Goal: Information Seeking & Learning: Compare options

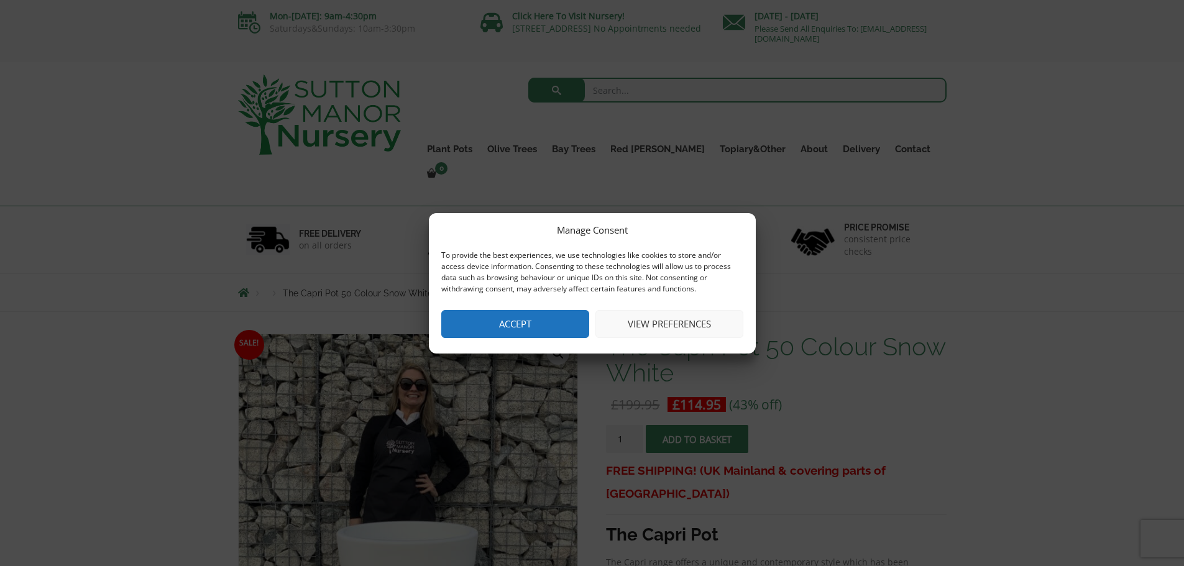
click at [531, 329] on button "Accept" at bounding box center [515, 324] width 148 height 28
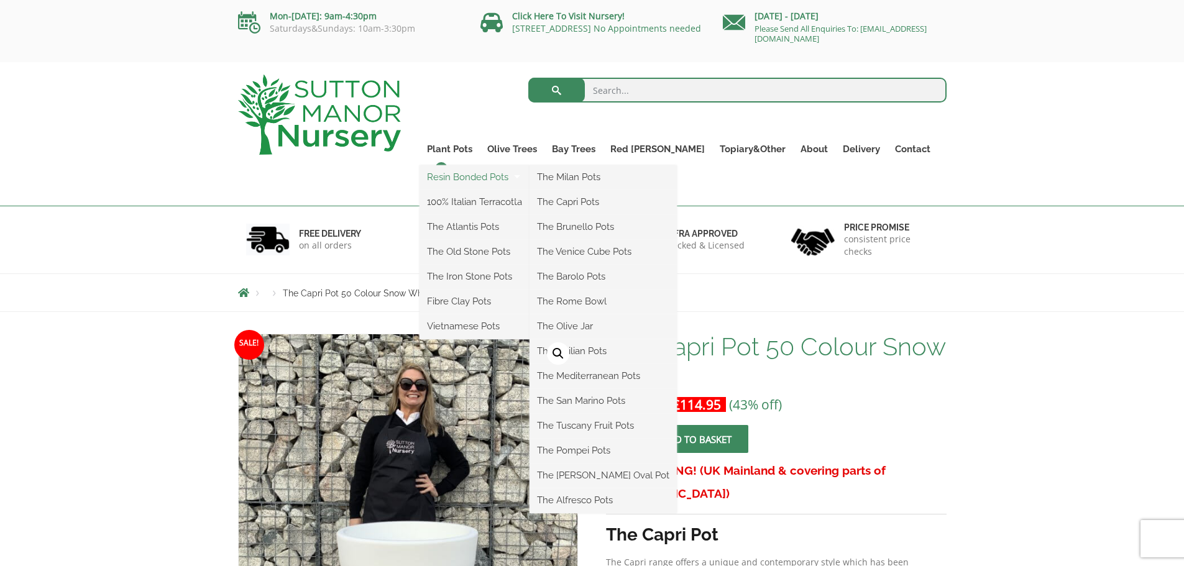
click at [490, 172] on link "Resin Bonded Pots" at bounding box center [475, 177] width 110 height 19
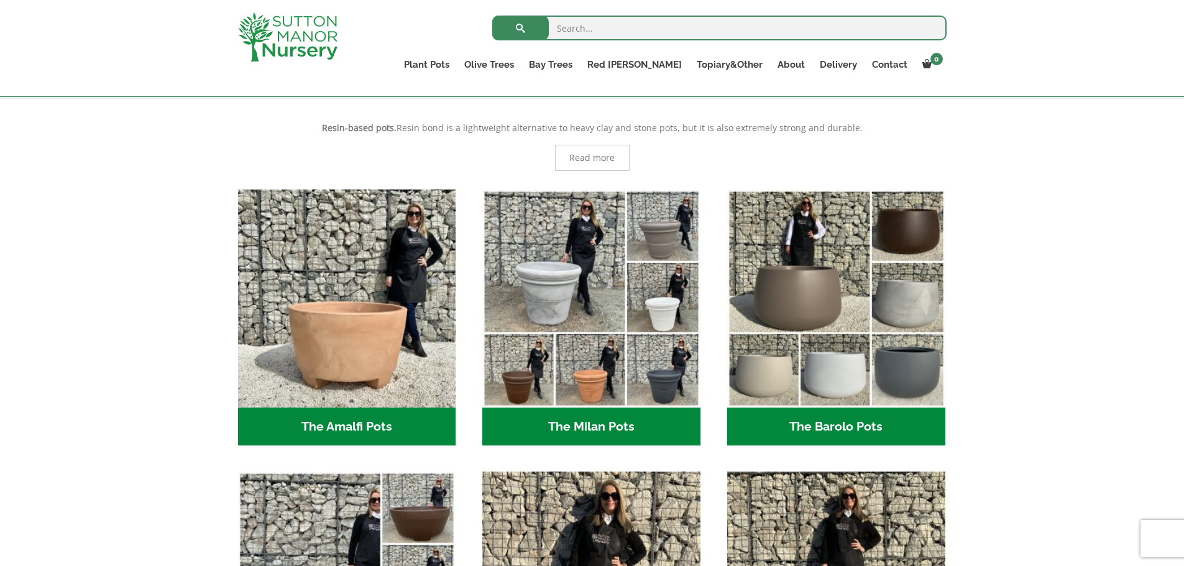
scroll to position [249, 0]
click at [323, 422] on h2 "The Amalfi Pots (3)" at bounding box center [347, 426] width 218 height 39
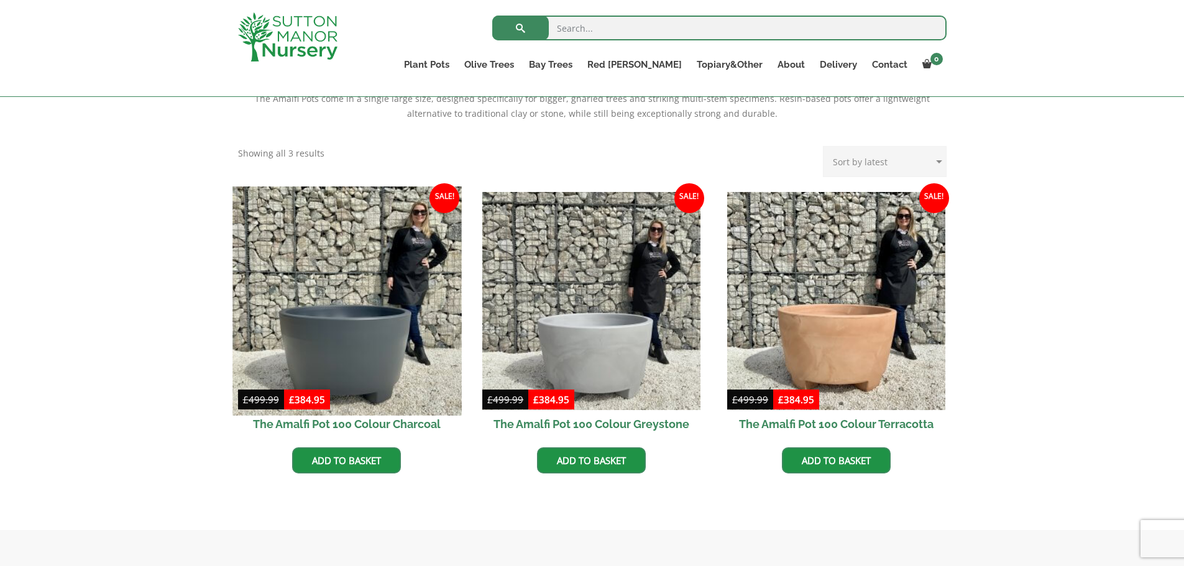
scroll to position [311, 0]
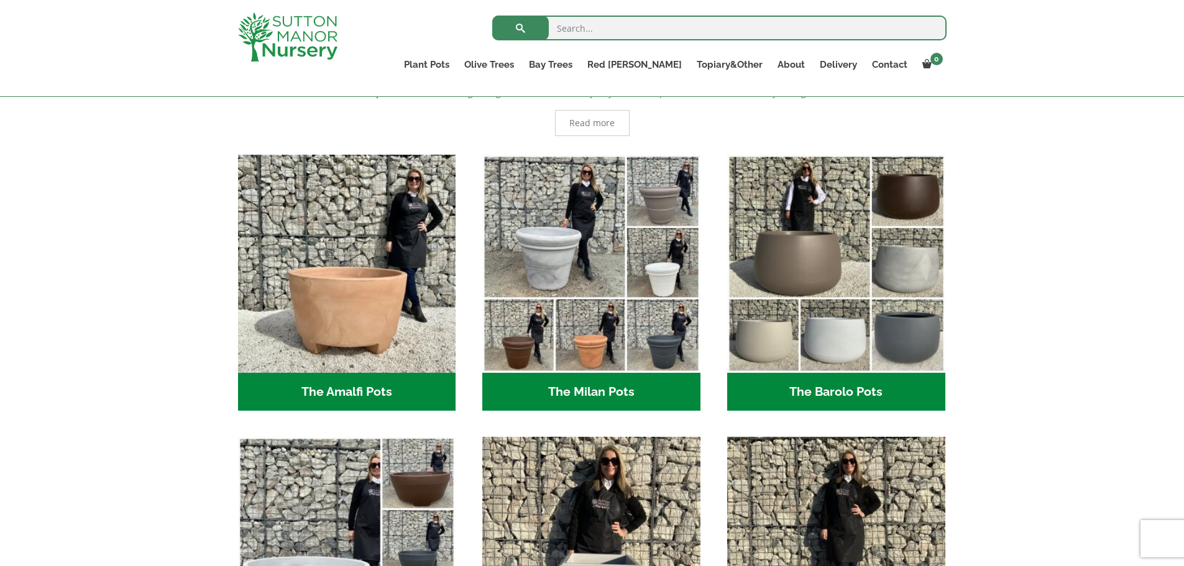
scroll to position [249, 0]
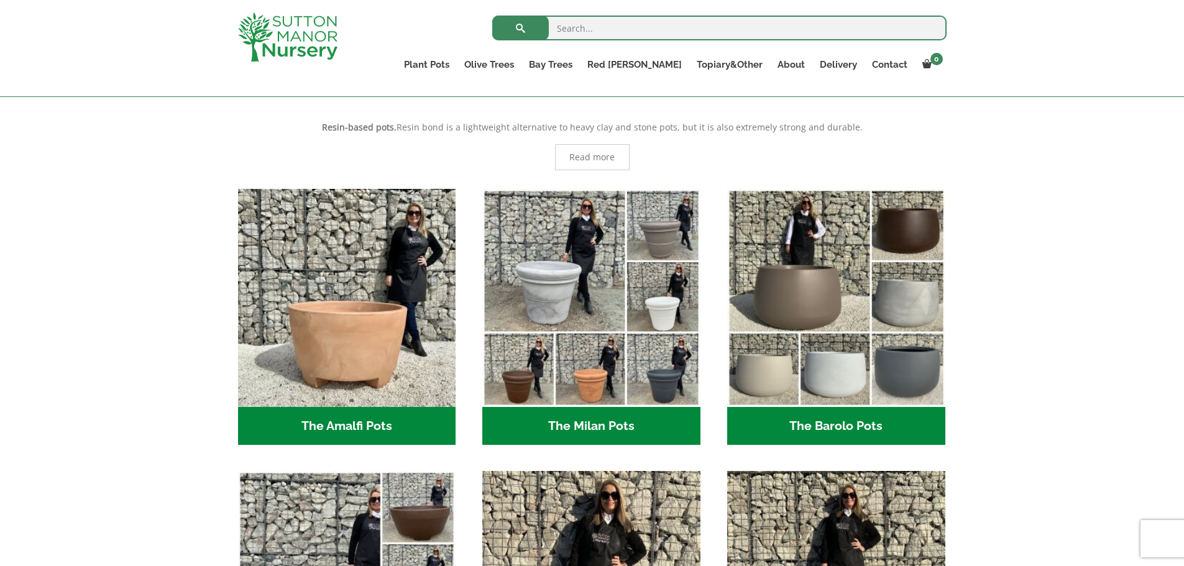
click at [837, 424] on h2 "The Barolo Pots (36)" at bounding box center [836, 426] width 218 height 39
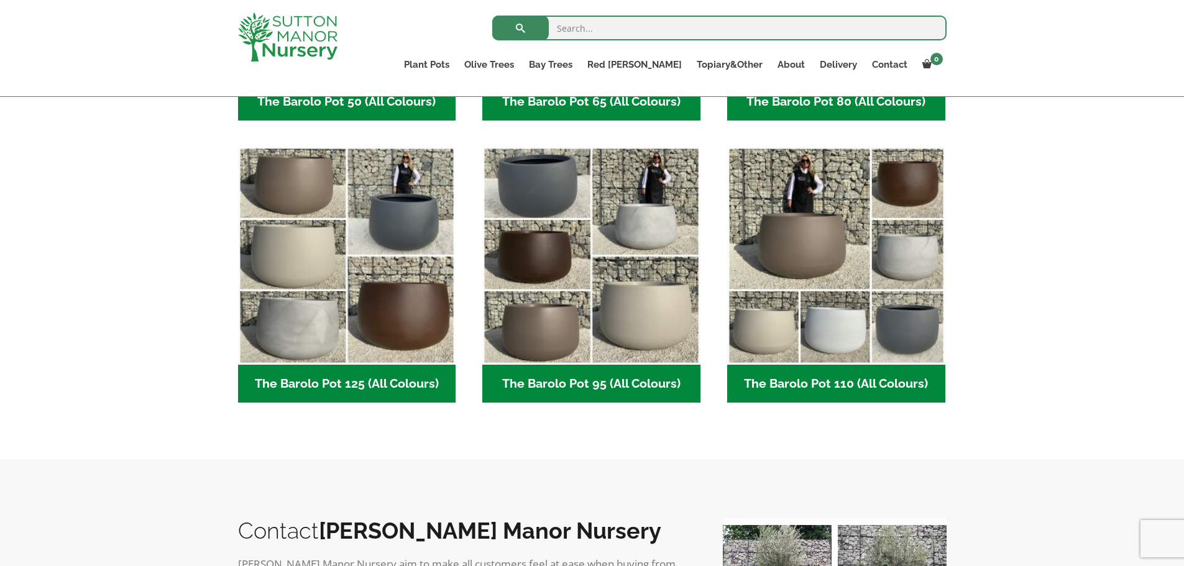
scroll to position [559, 0]
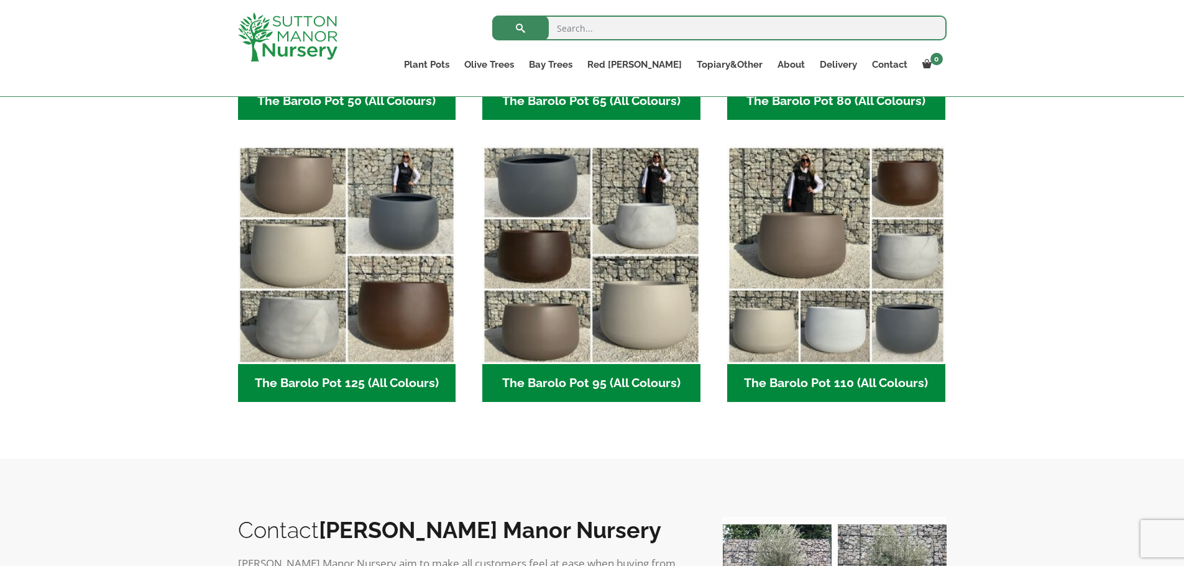
click at [600, 377] on h2 "The Barolo Pot 95 (All Colours) (6)" at bounding box center [591, 383] width 218 height 39
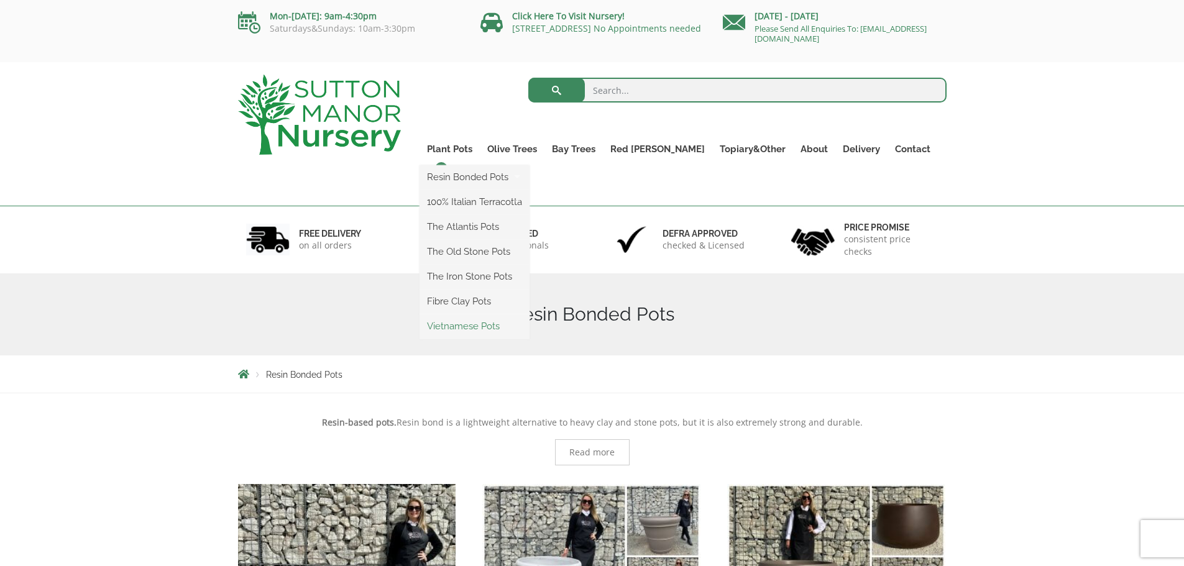
click at [487, 328] on link "Vietnamese Pots" at bounding box center [475, 326] width 110 height 19
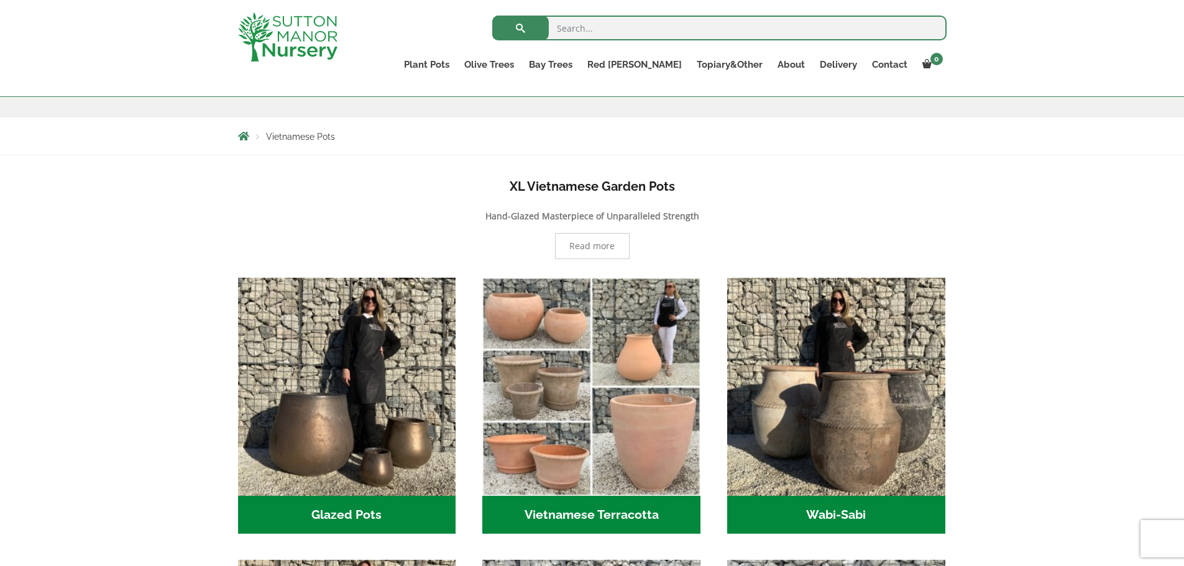
scroll to position [311, 0]
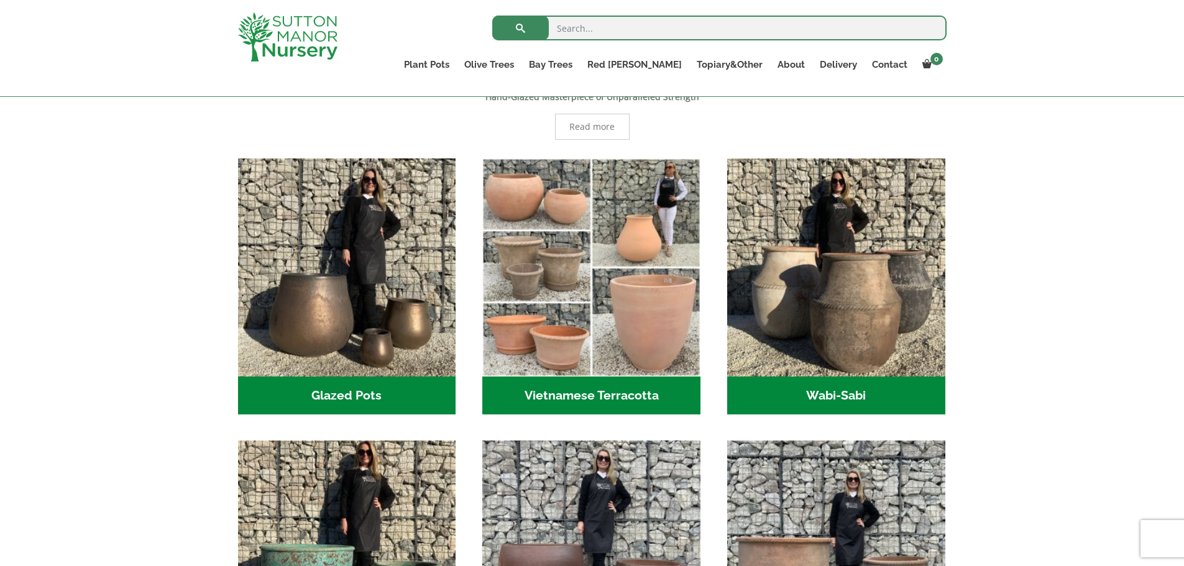
click at [836, 390] on h2 "Wabi-Sabi (14)" at bounding box center [836, 396] width 218 height 39
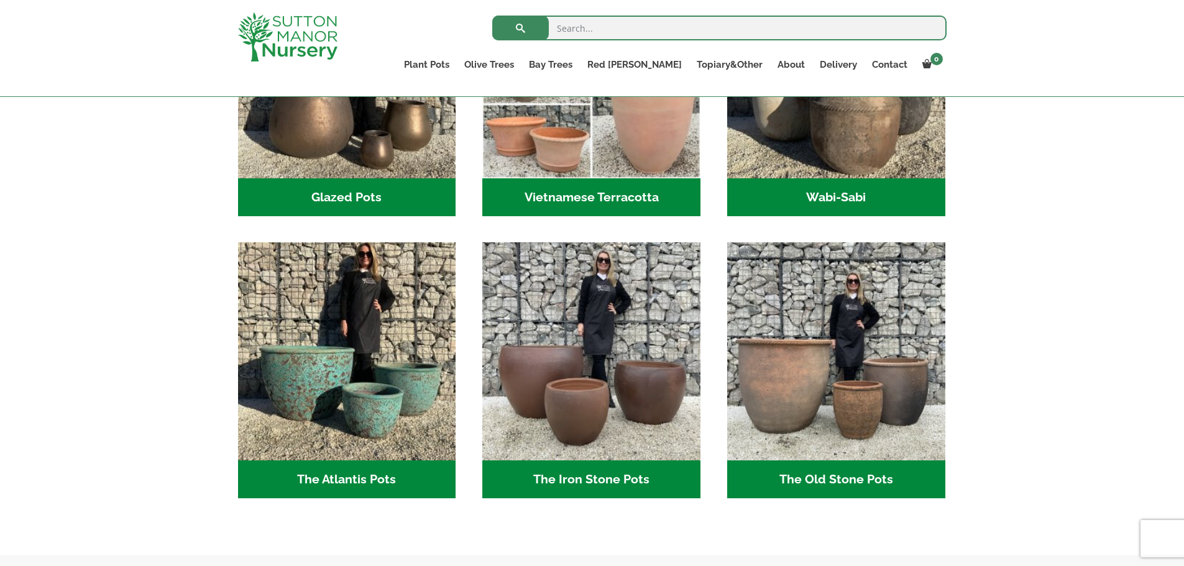
scroll to position [559, 0]
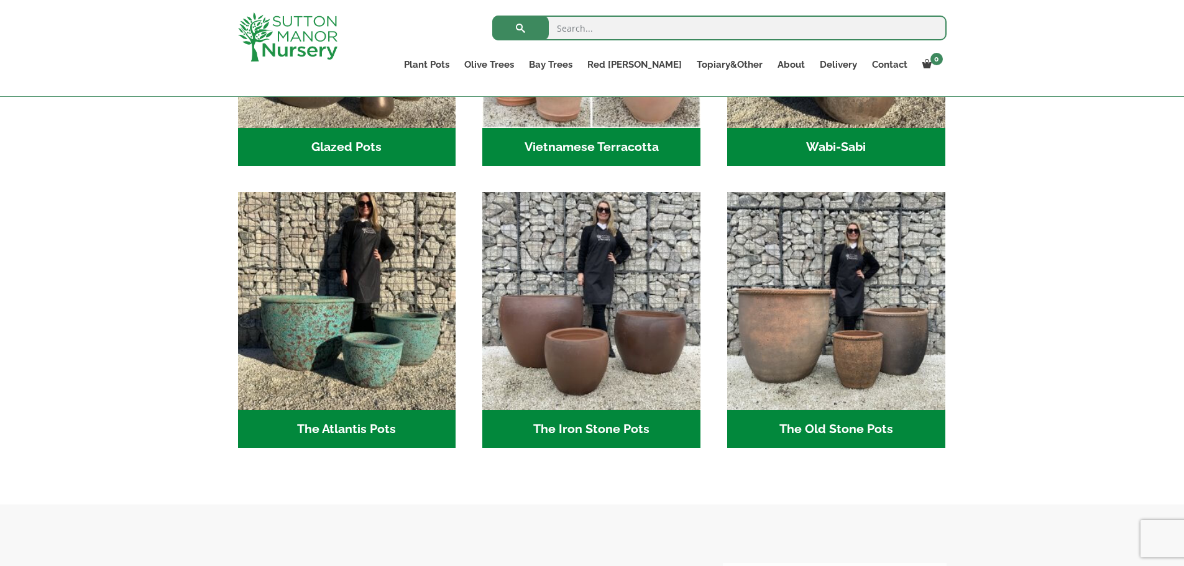
click at [357, 426] on h2 "The Atlantis Pots (11)" at bounding box center [347, 429] width 218 height 39
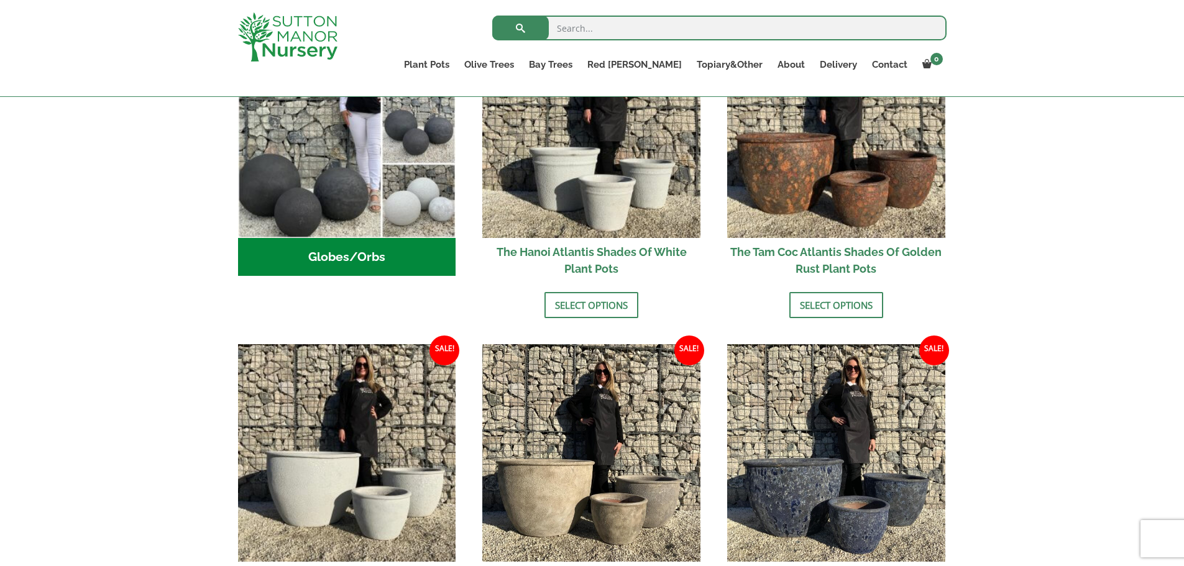
scroll to position [622, 0]
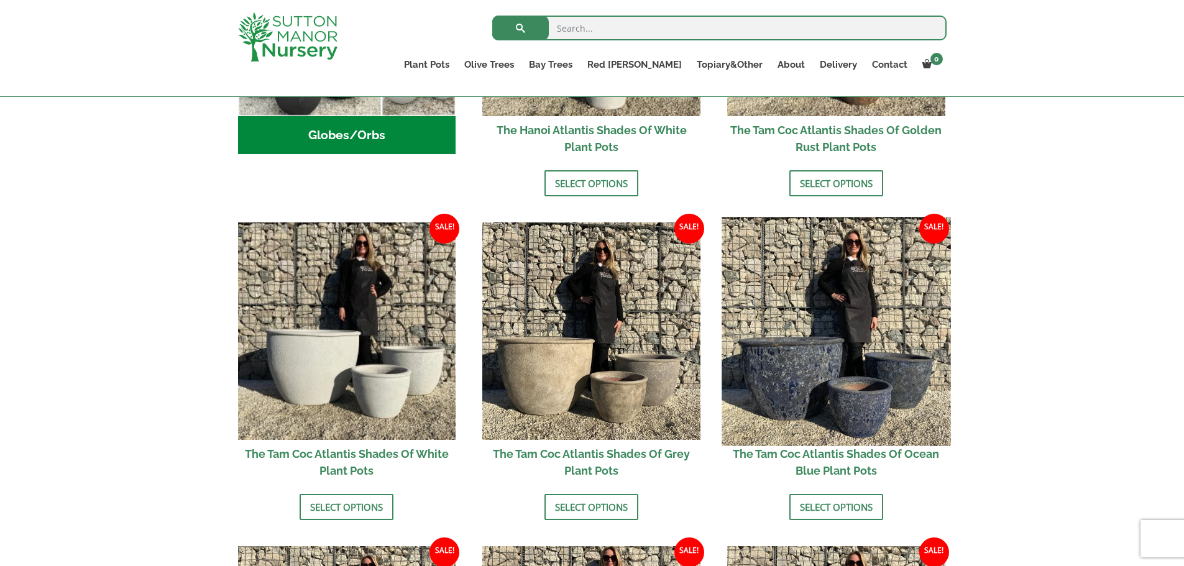
click at [826, 375] on img at bounding box center [836, 331] width 229 height 229
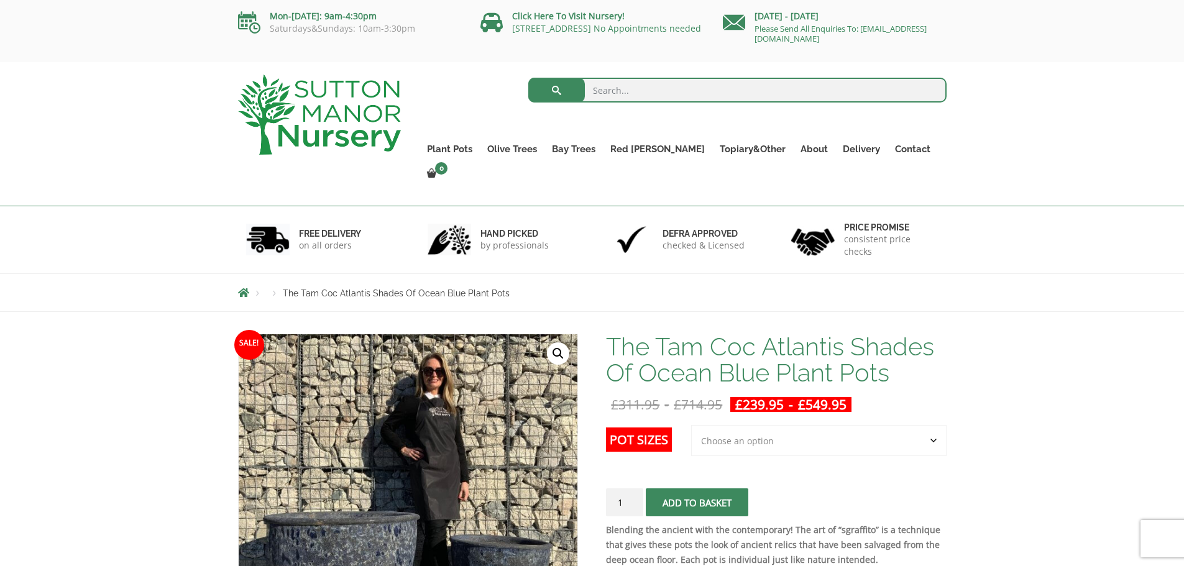
click at [930, 425] on select "Choose an option 3rd to Largest Pot In The Picture 2nd to Largest Pot In The Pi…" at bounding box center [818, 440] width 255 height 31
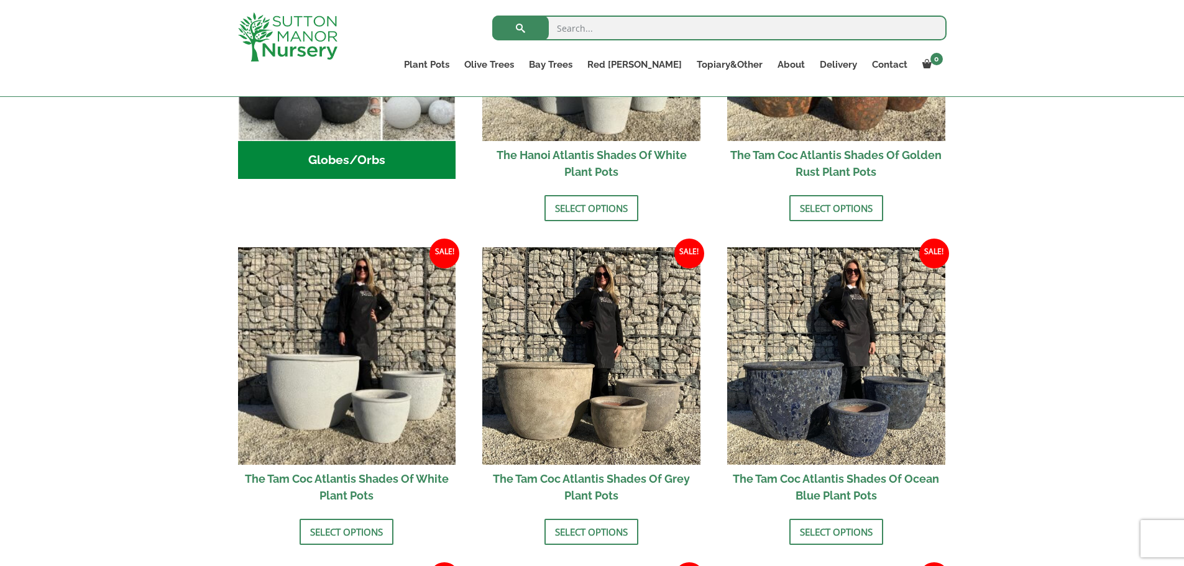
scroll to position [622, 0]
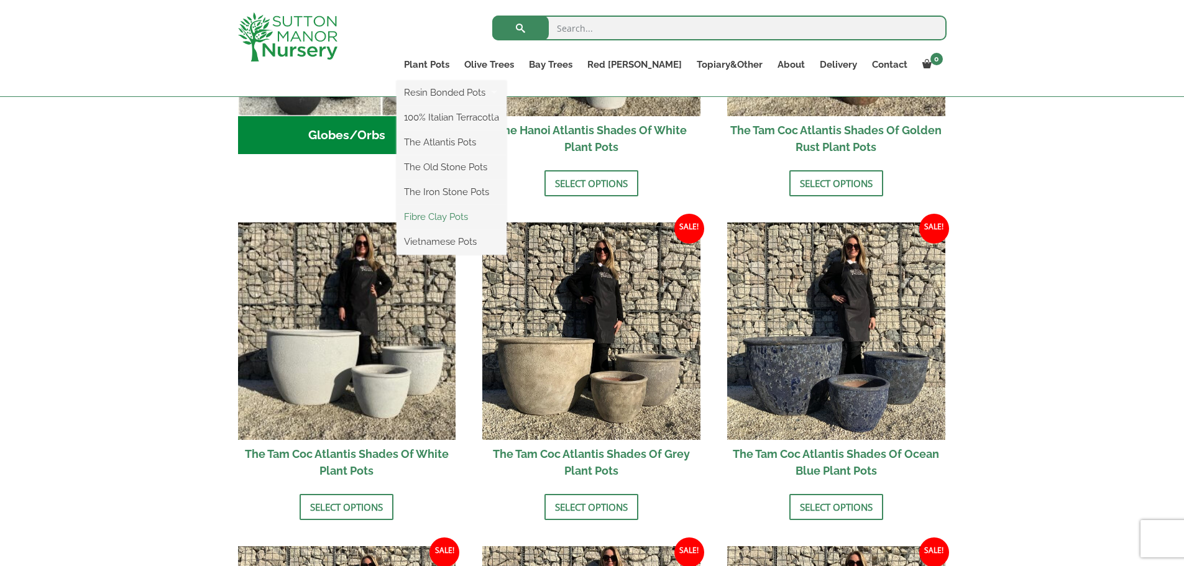
click at [480, 219] on link "Fibre Clay Pots" at bounding box center [452, 217] width 110 height 19
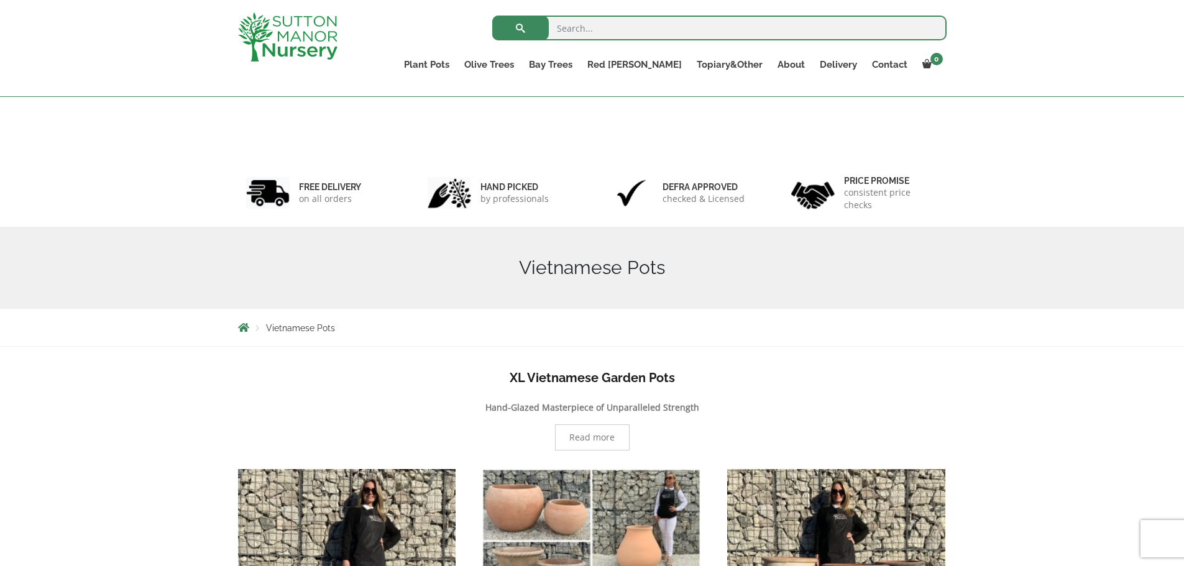
scroll to position [559, 0]
